Goal: Information Seeking & Learning: Learn about a topic

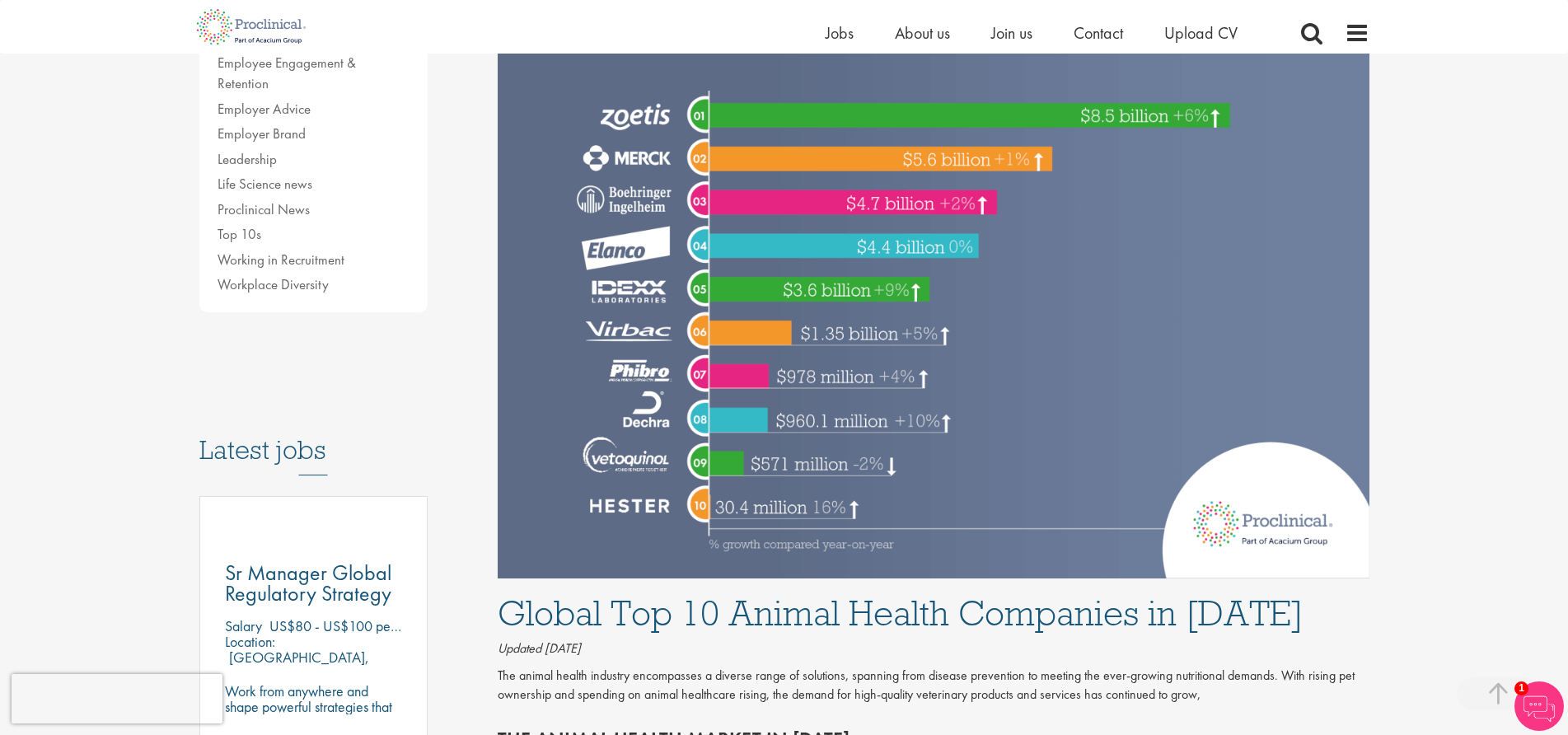
click at [627, 111] on img at bounding box center [933, 215] width 872 height 726
click at [624, 108] on img at bounding box center [933, 215] width 872 height 726
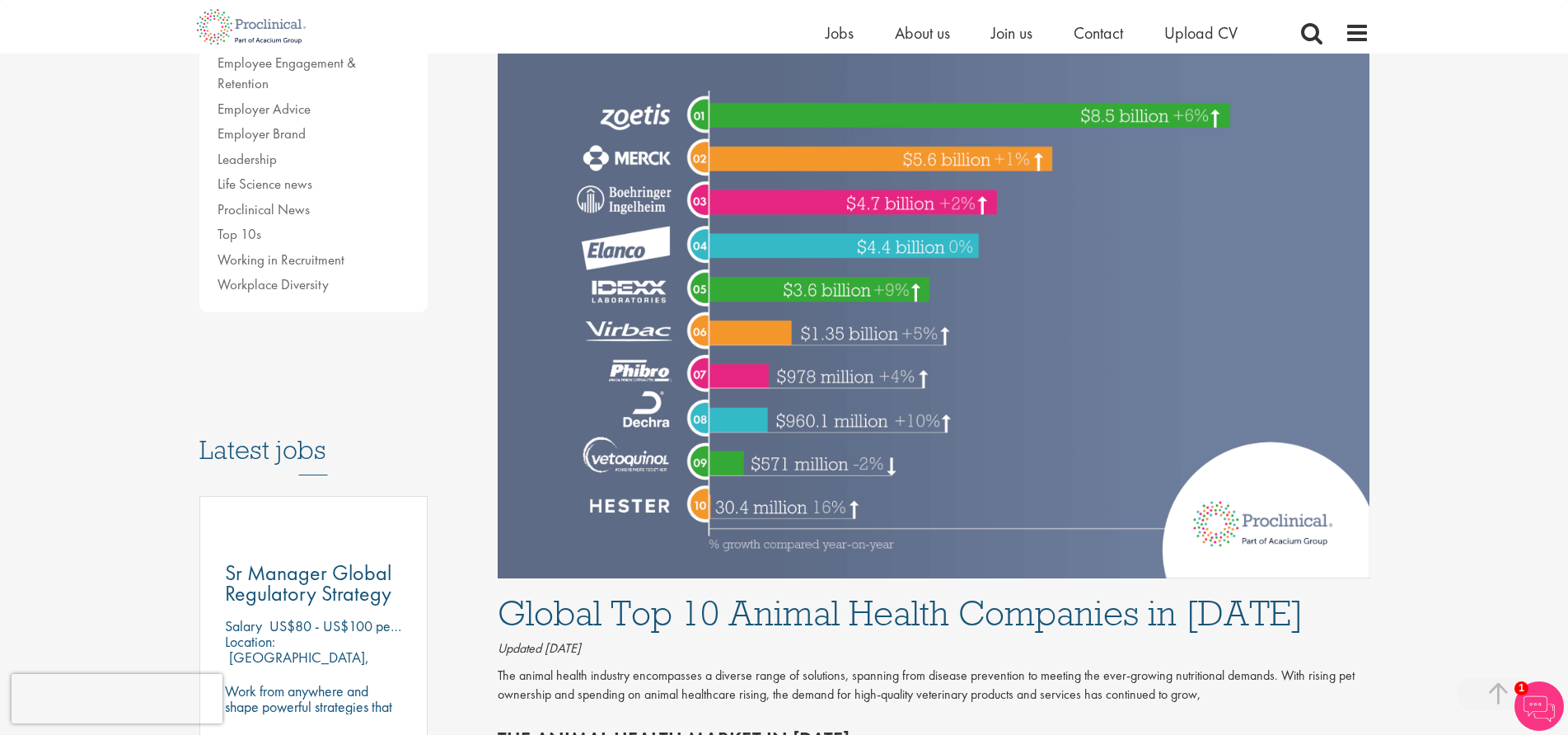
click at [612, 454] on img at bounding box center [933, 215] width 872 height 726
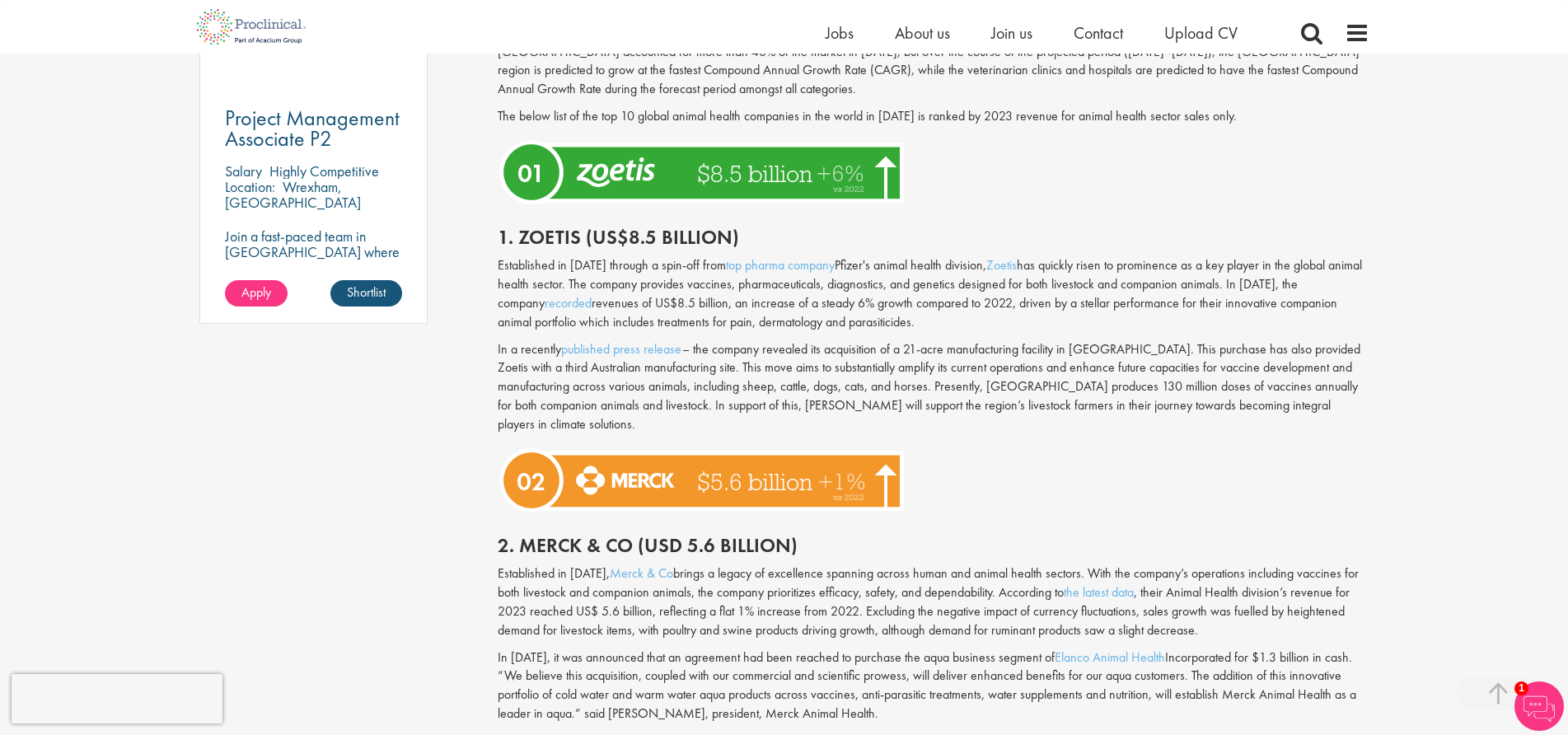
scroll to position [1236, 0]
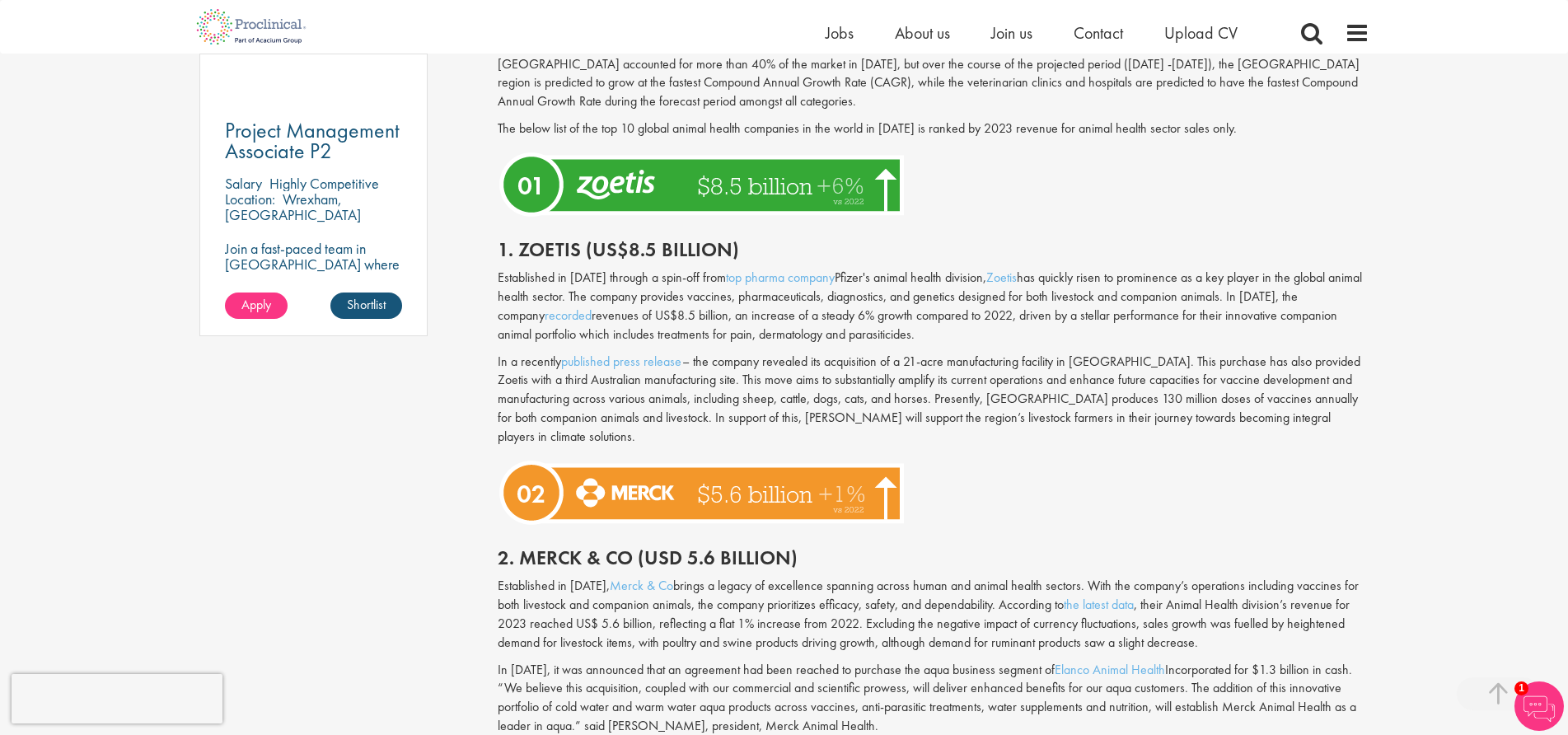
click at [556, 263] on div "1. Zoetis (US$8.5 billion)" at bounding box center [933, 246] width 897 height 46
click at [650, 263] on div "1. Zoetis (US$8.5 billion)" at bounding box center [933, 246] width 897 height 46
click at [521, 253] on h2 "1. Zoetis (US$8.5 billion)" at bounding box center [933, 249] width 872 height 21
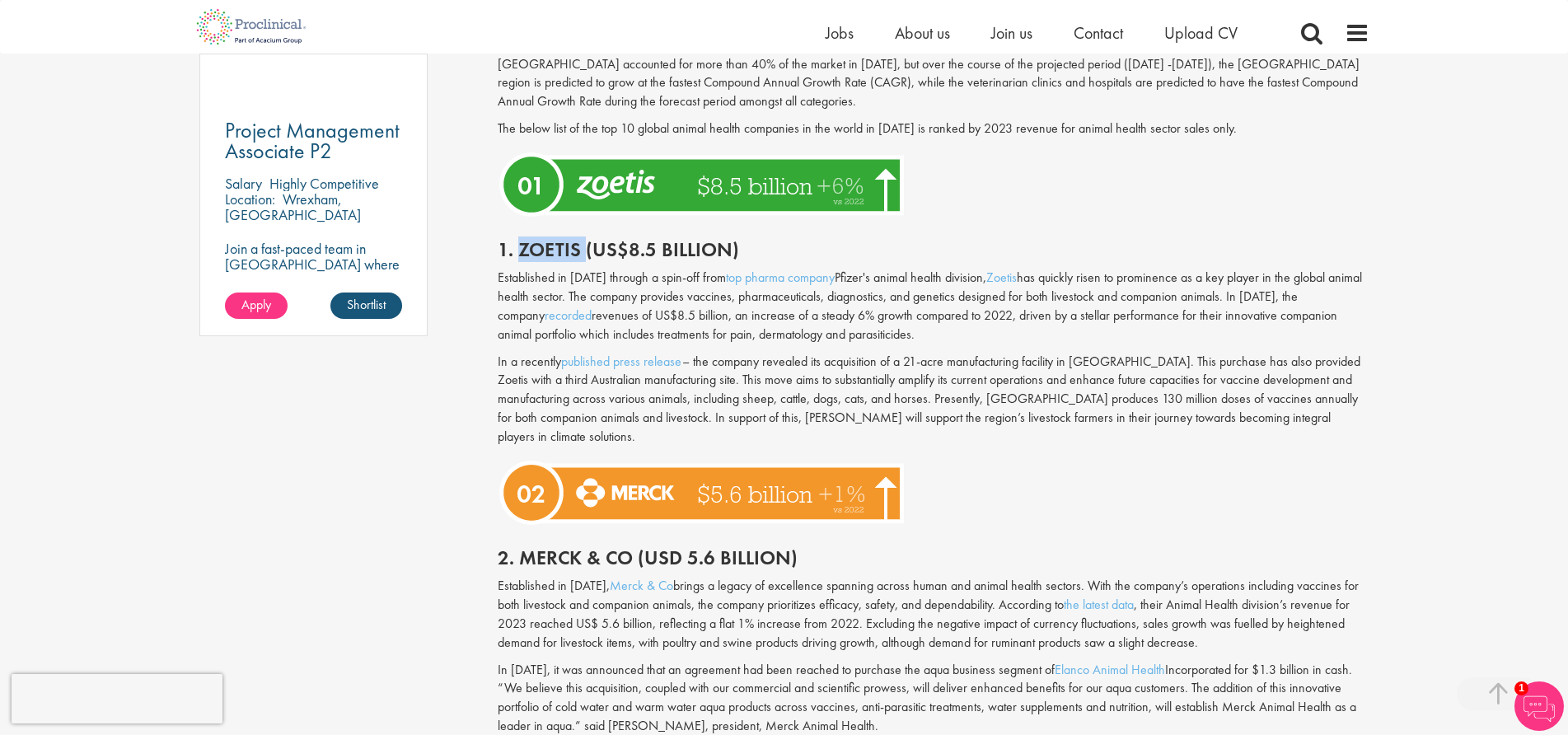
click at [521, 253] on h2 "1. Zoetis (US$8.5 billion)" at bounding box center [933, 249] width 872 height 21
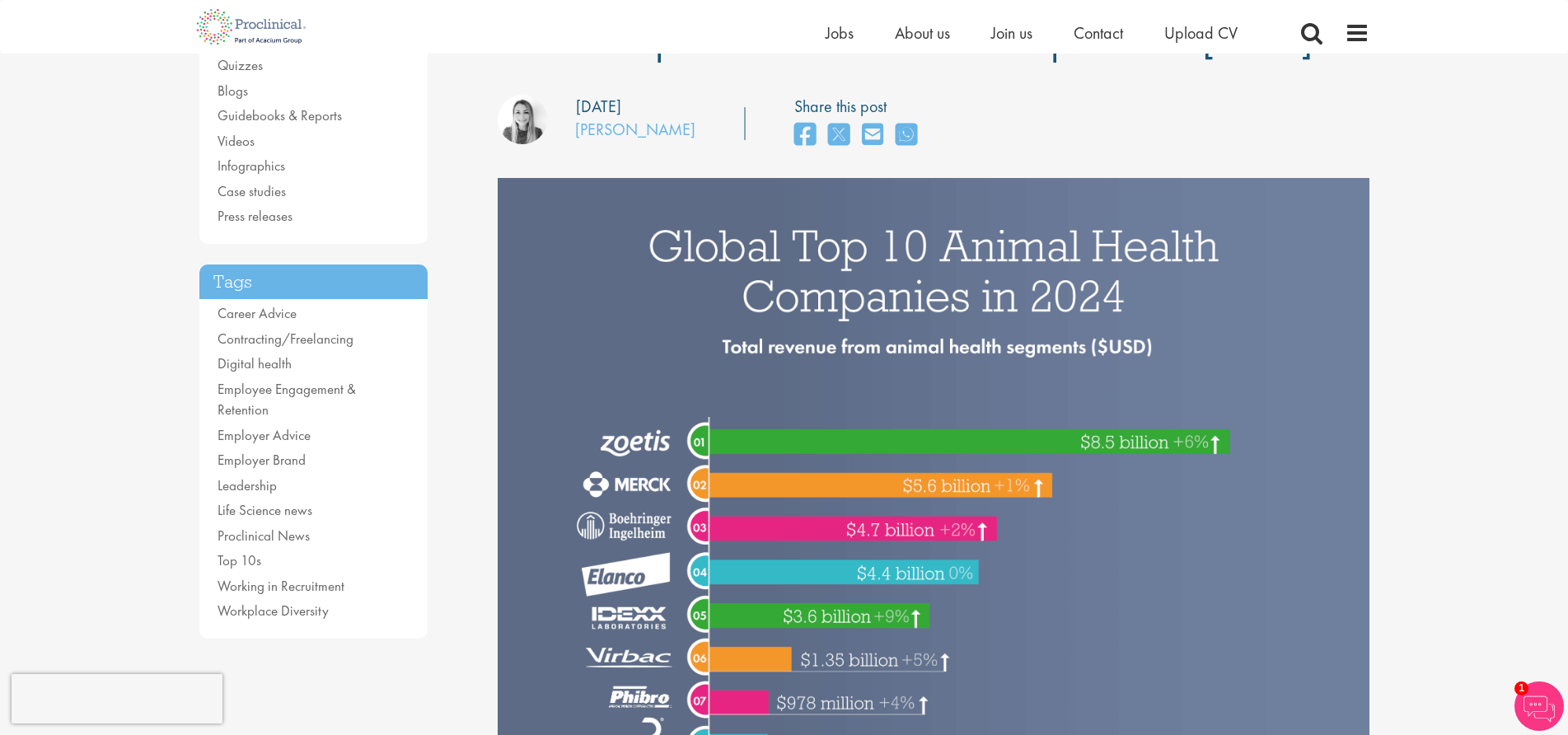
scroll to position [165, 0]
